Goal: Navigation & Orientation: Find specific page/section

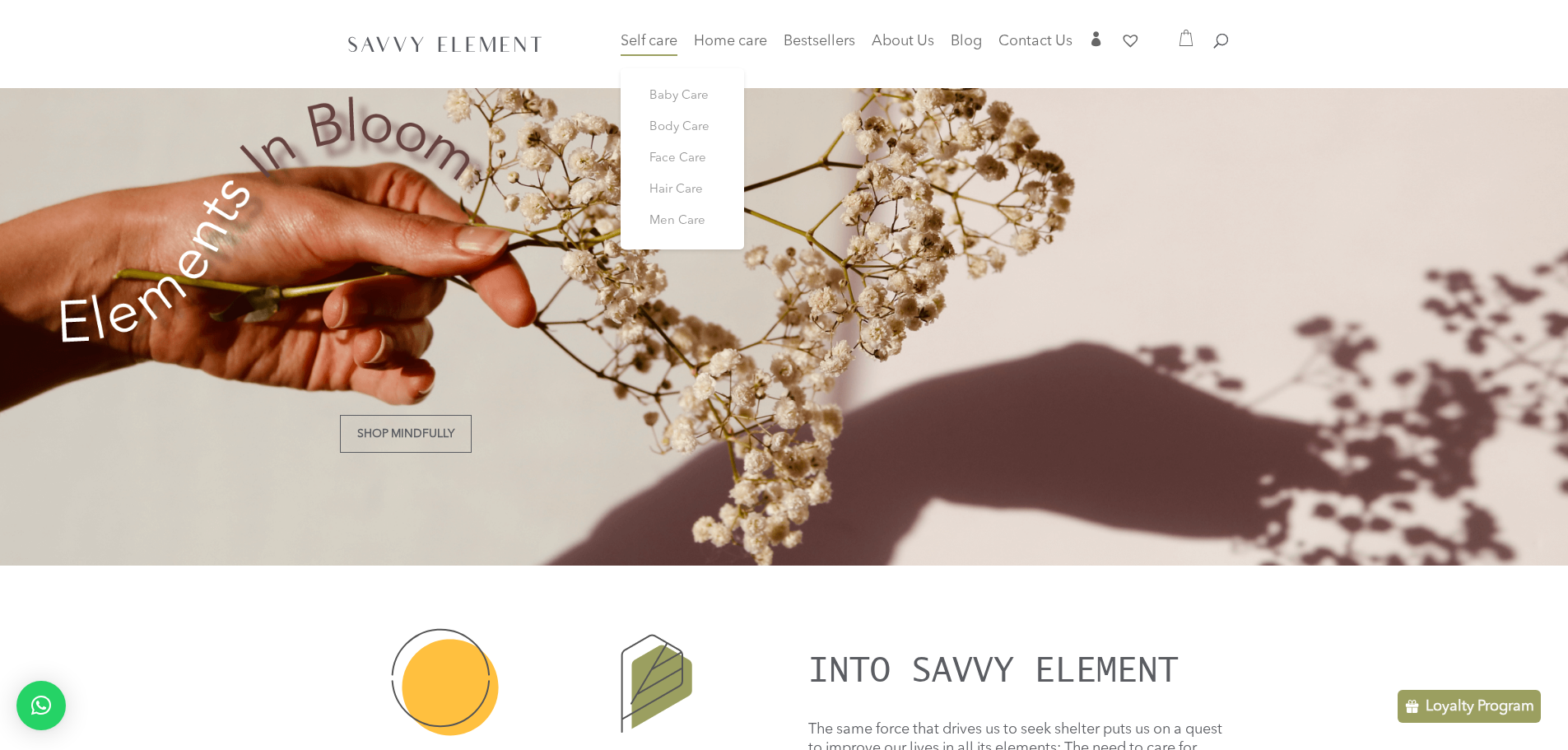
click at [660, 41] on span "Self care" at bounding box center [648, 41] width 57 height 15
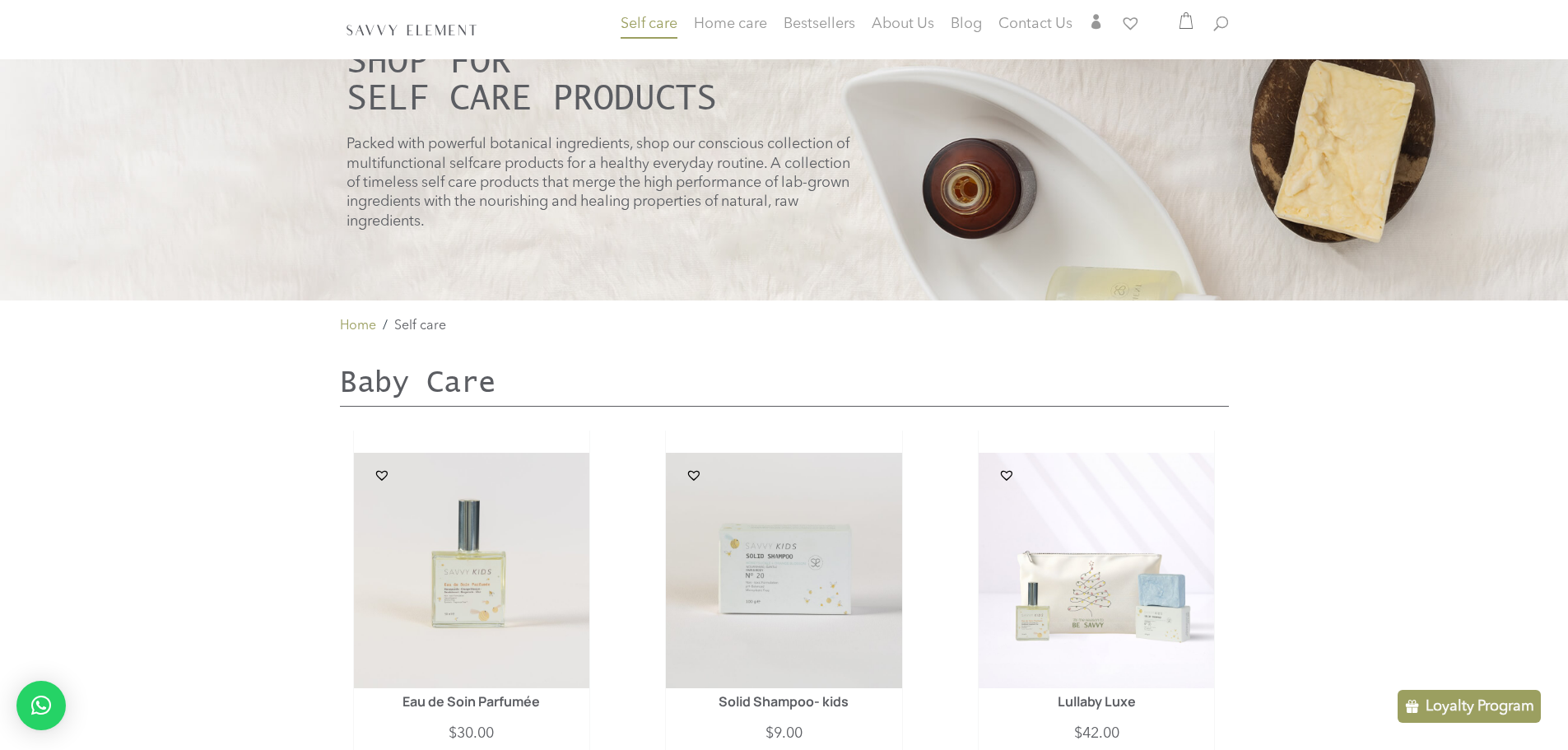
scroll to position [132, 0]
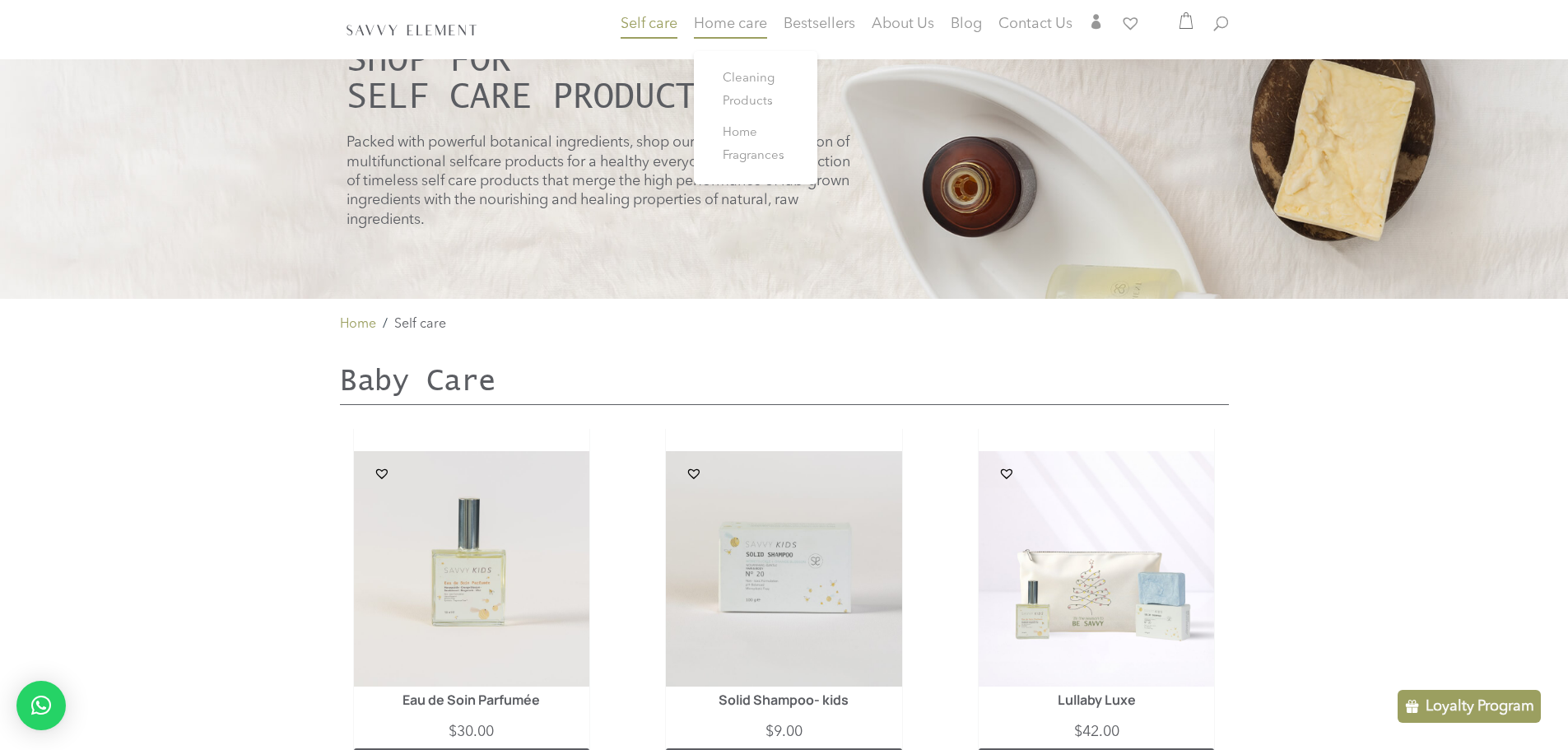
click at [755, 26] on span "Home care" at bounding box center [730, 24] width 73 height 15
